Goal: Check status: Check status

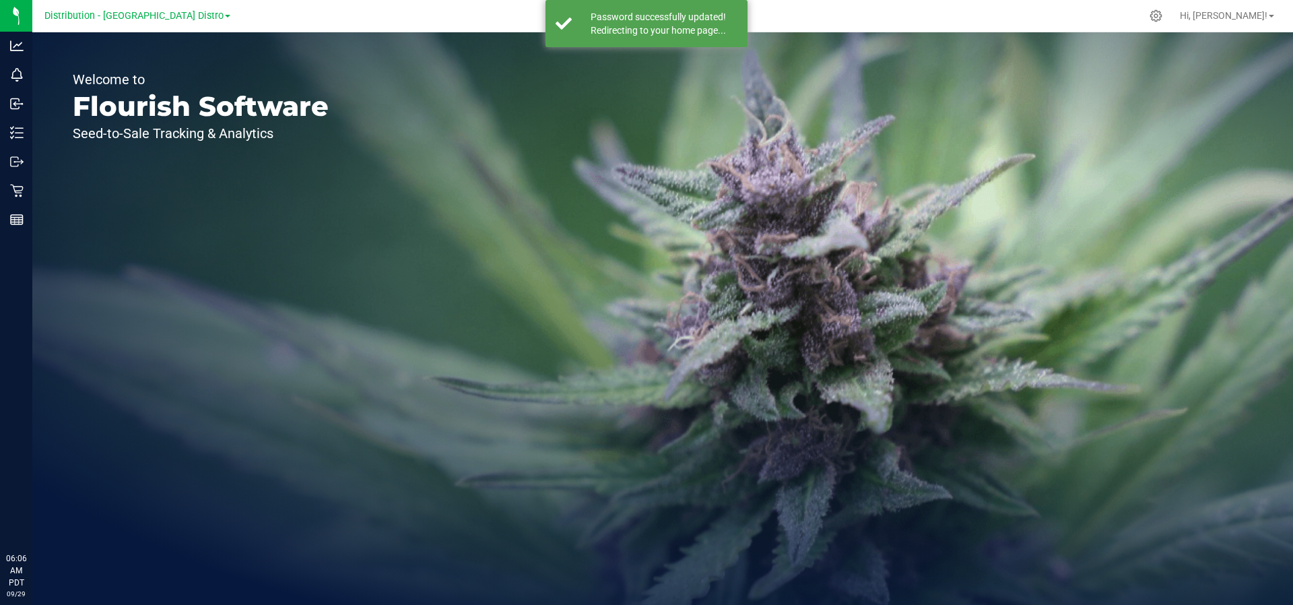
click at [178, 6] on div "Distribution - [GEOGRAPHIC_DATA] Distro" at bounding box center [137, 15] width 197 height 21
click at [176, 10] on span "Distribution - [GEOGRAPHIC_DATA] Distro" at bounding box center [133, 16] width 179 height 12
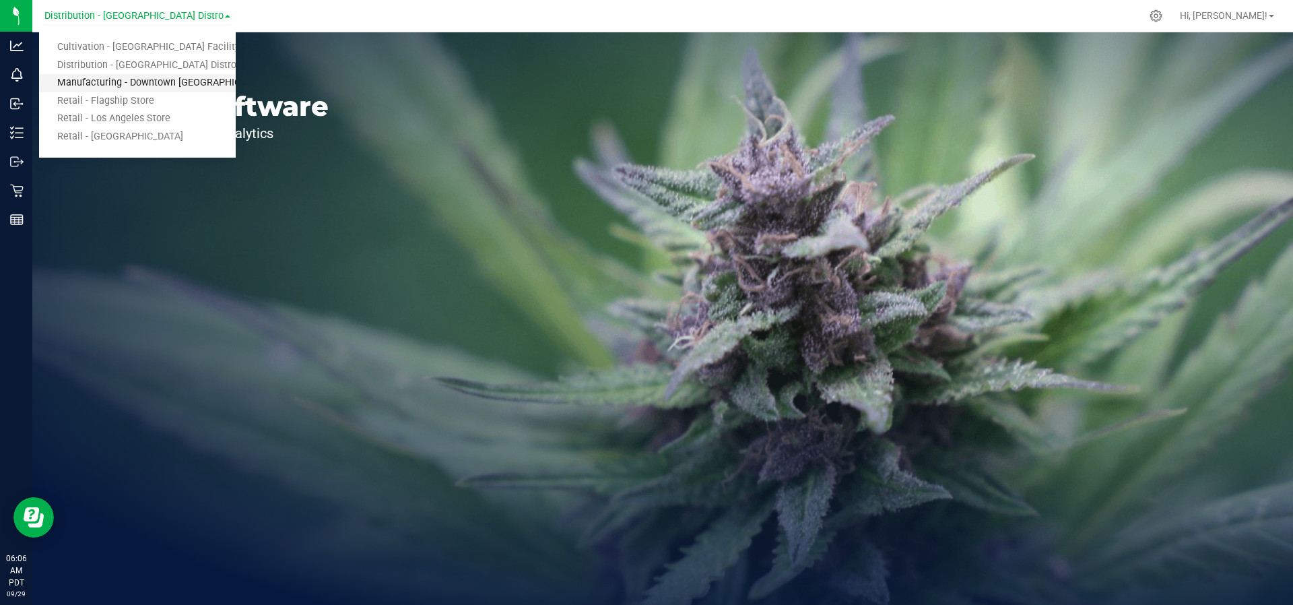
click at [141, 77] on link "Manufacturing - Downtown [GEOGRAPHIC_DATA]" at bounding box center [137, 83] width 197 height 18
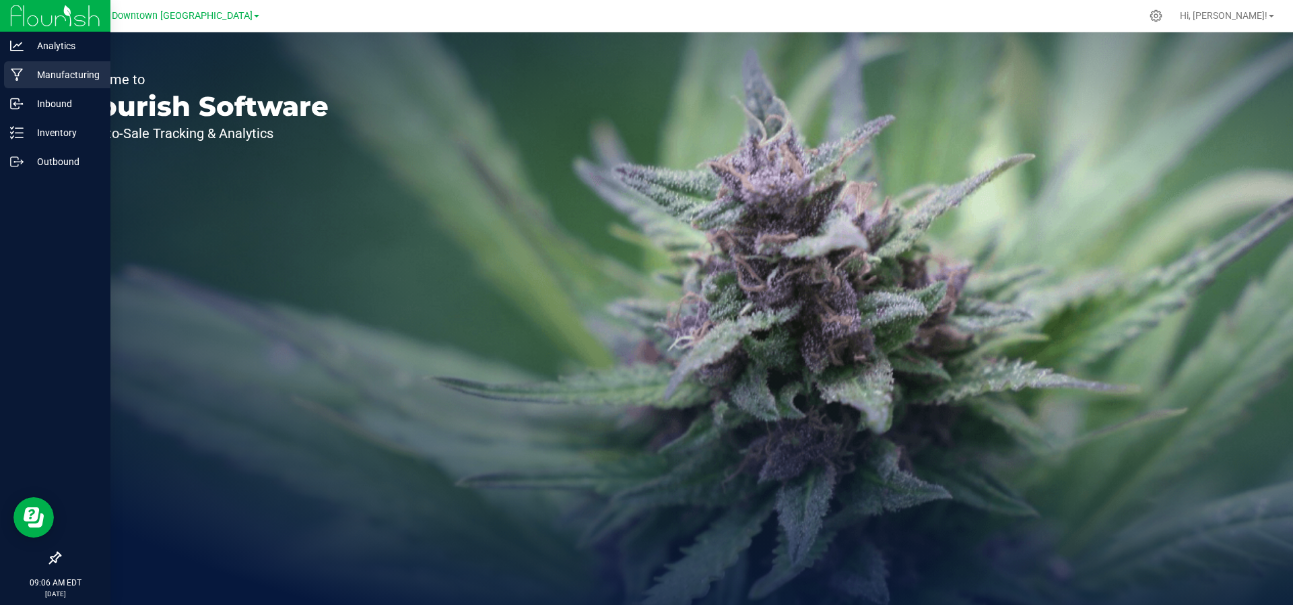
click at [52, 77] on p "Manufacturing" at bounding box center [64, 75] width 81 height 16
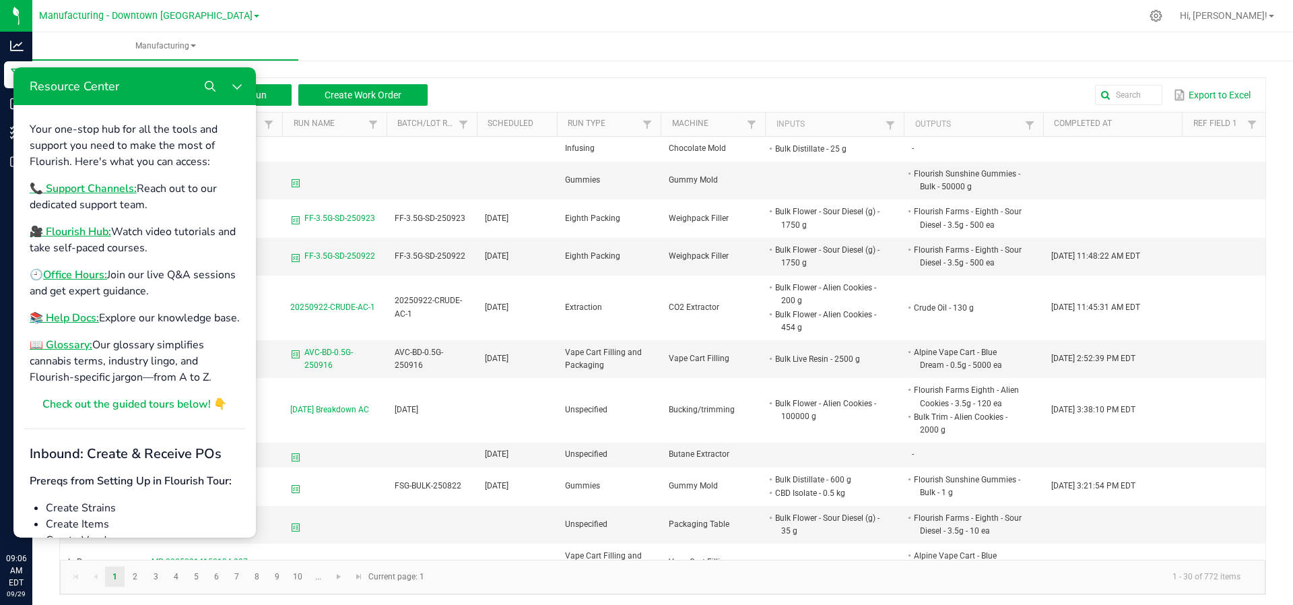
drag, startPoint x: 242, startPoint y: 86, endPoint x: 249, endPoint y: 87, distance: 6.9
click at [243, 86] on button "Close Resource Center" at bounding box center [237, 86] width 27 height 27
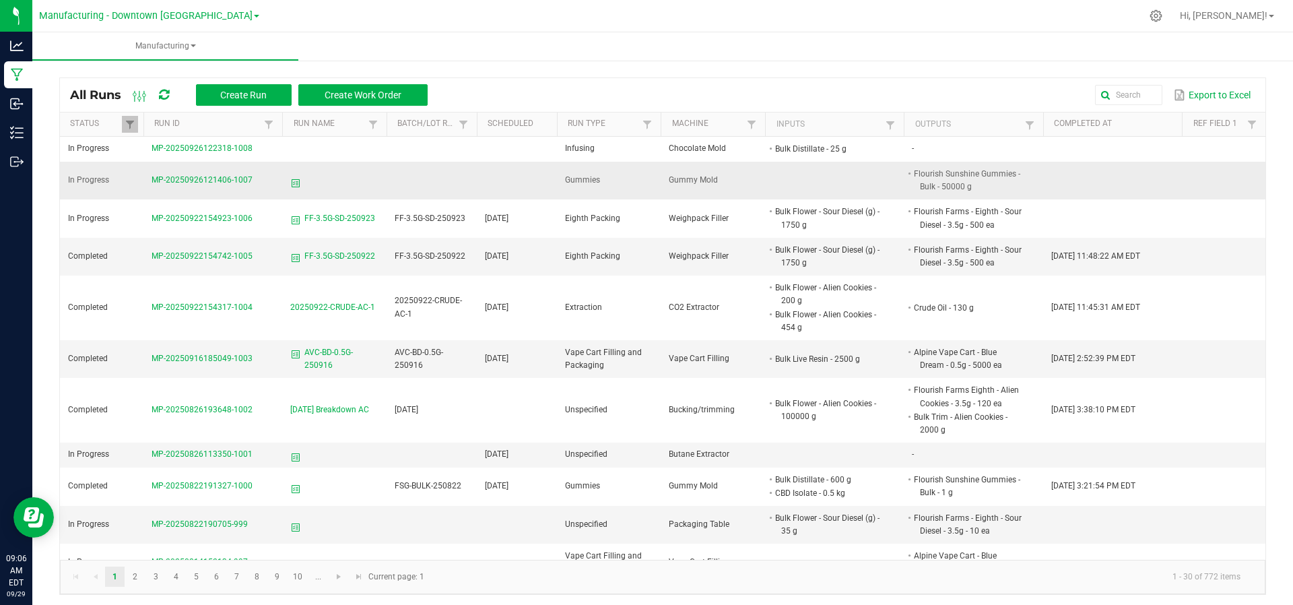
click at [223, 176] on span "MP-20250926121406-1007" at bounding box center [202, 179] width 101 height 9
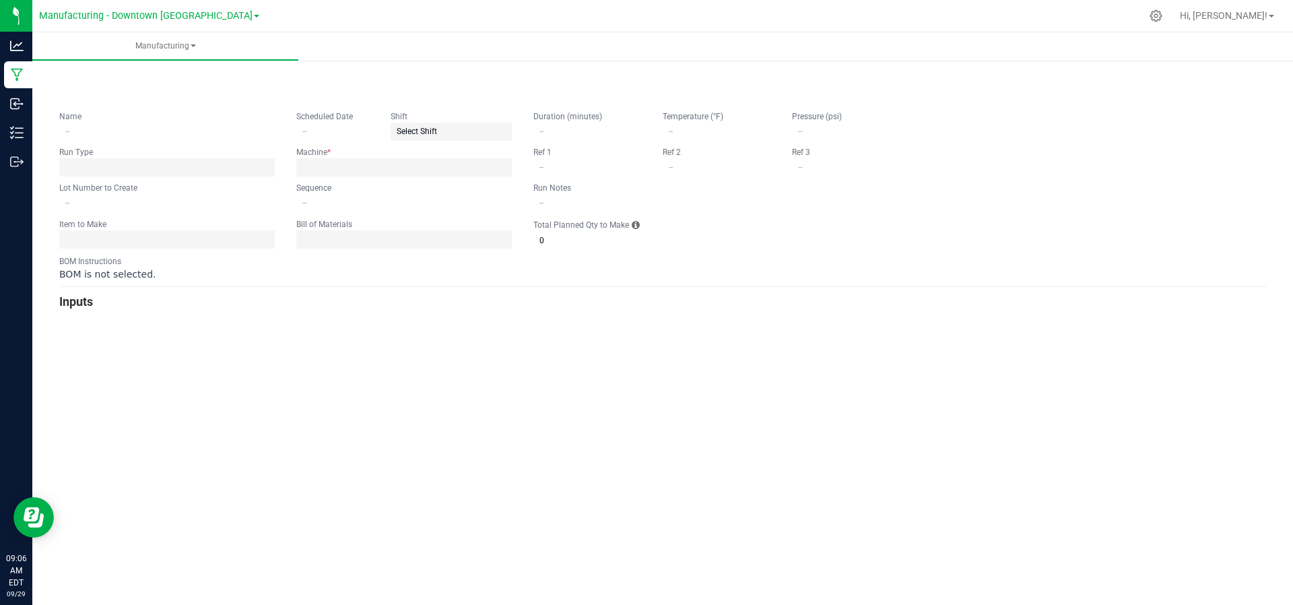
type input "0"
type input "1"
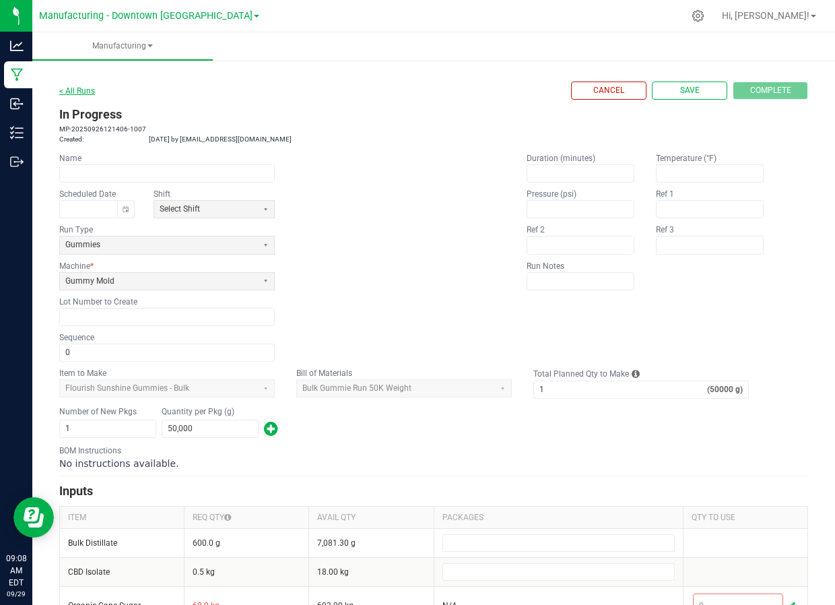
click at [85, 91] on link "< All Runs" at bounding box center [77, 90] width 36 height 9
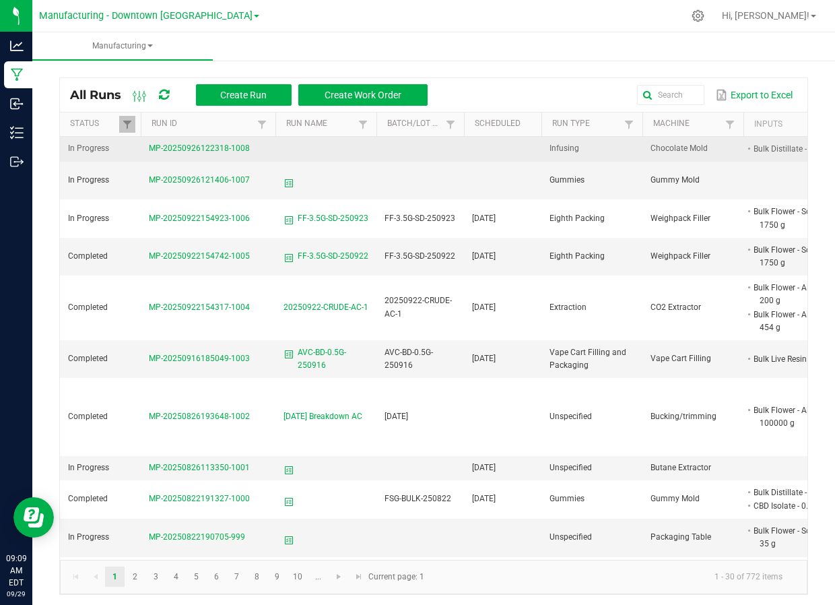
click at [223, 145] on span "MP-20250926122318-1008" at bounding box center [199, 147] width 101 height 9
